Goal: Information Seeking & Learning: Learn about a topic

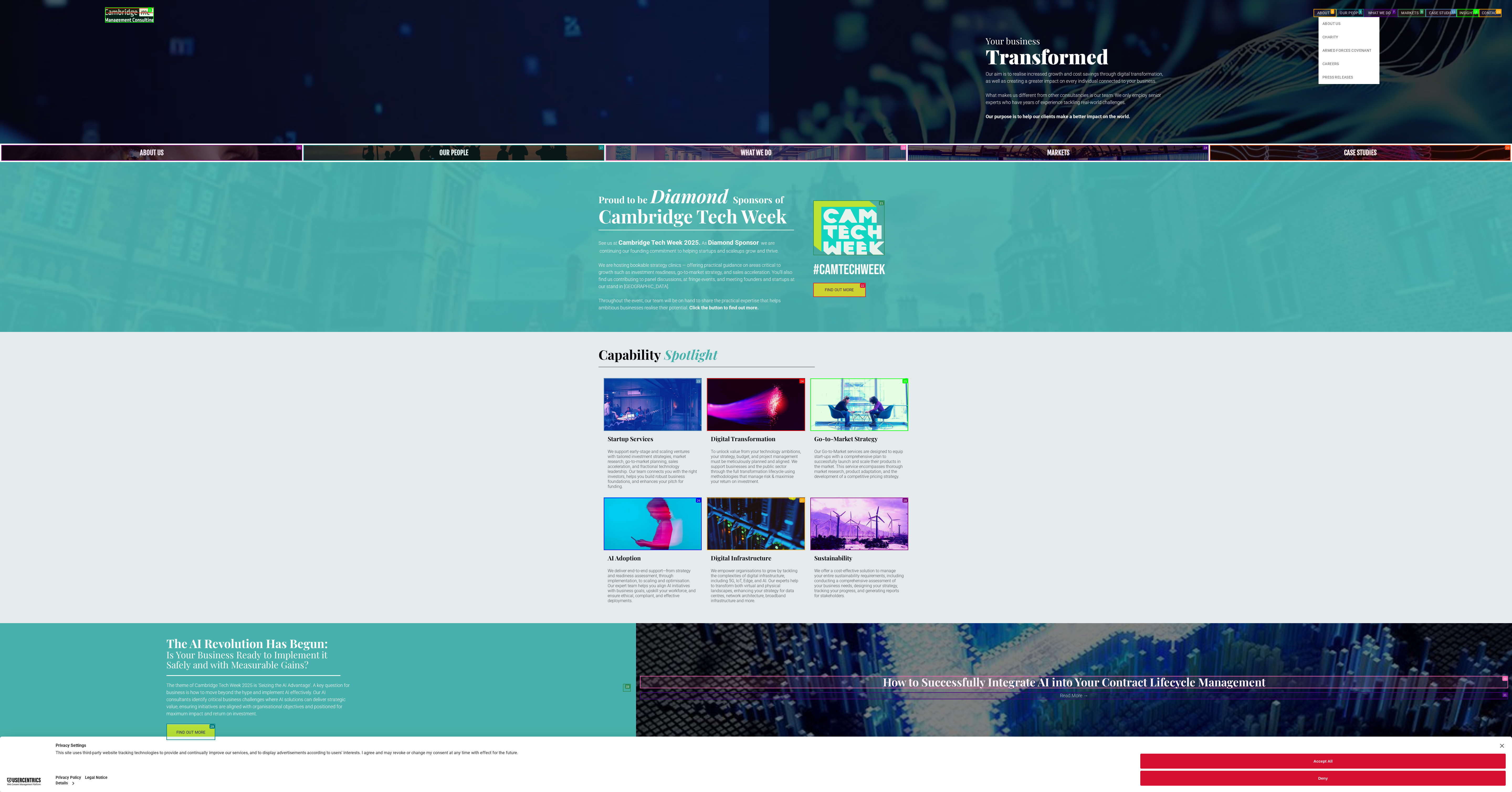
click at [1325, 13] on span "ABOUT" at bounding box center [1326, 13] width 18 height 8
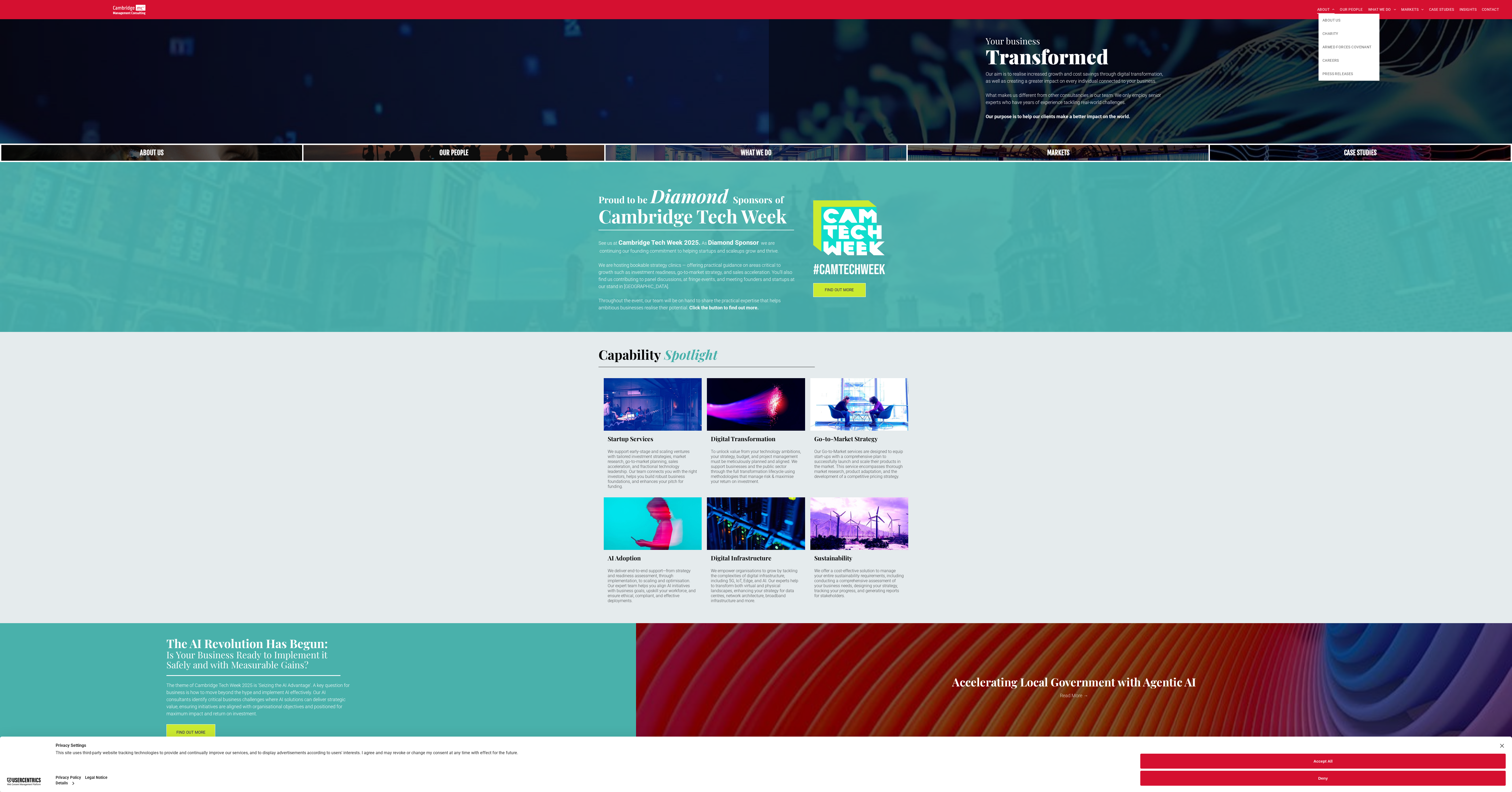
scroll to position [429, 0]
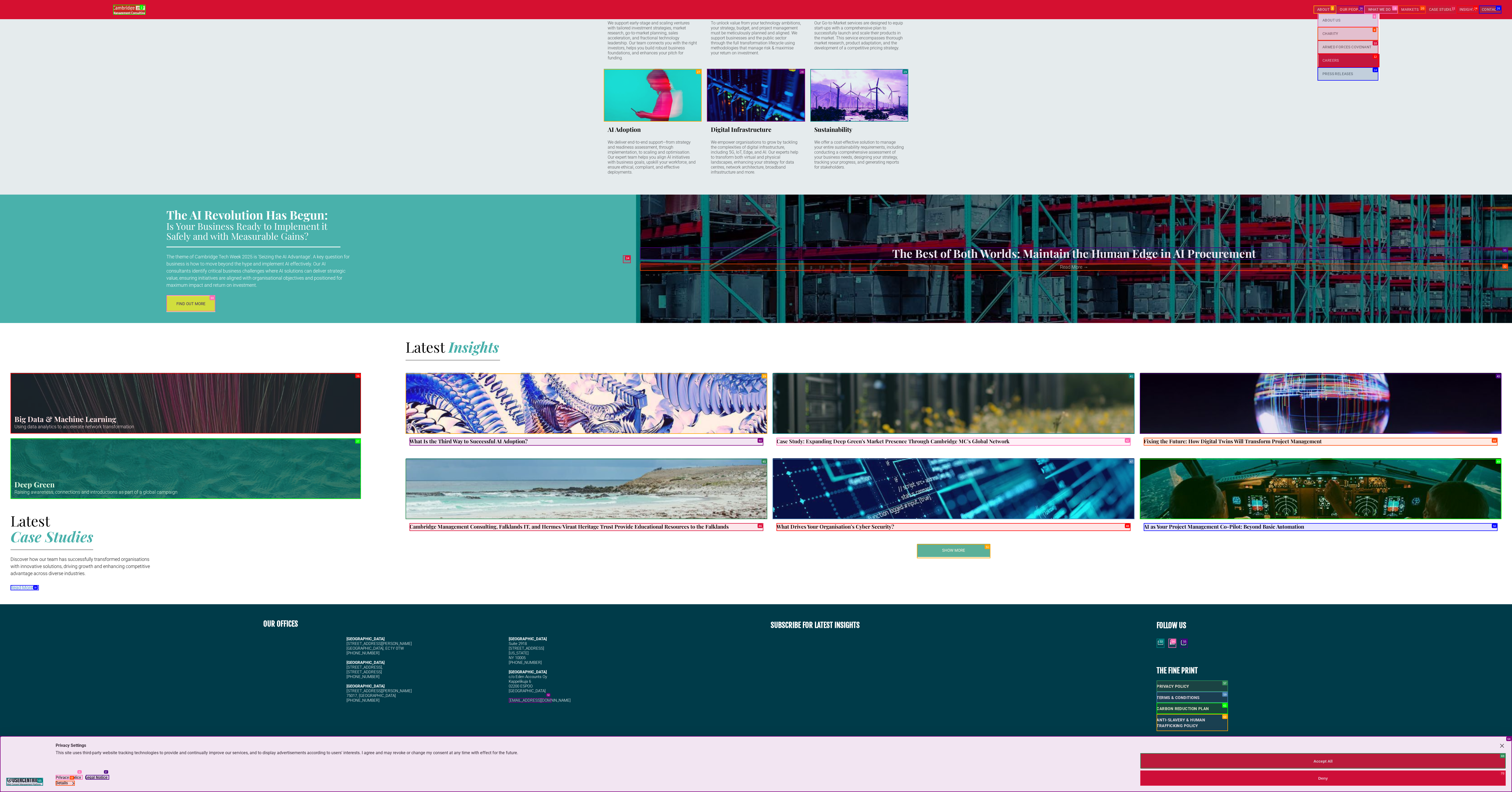
click at [1348, 60] on link "CAREERS" at bounding box center [1349, 60] width 61 height 14
